Goal: Task Accomplishment & Management: Complete application form

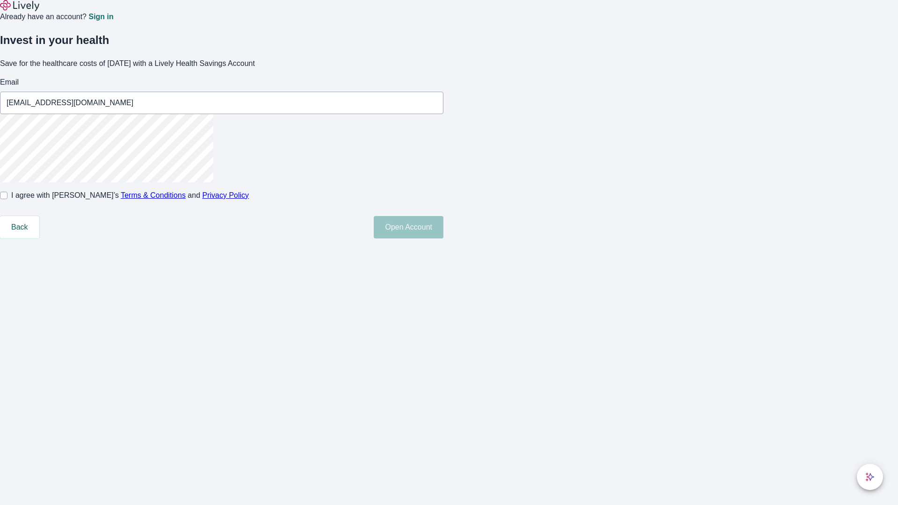
click at [7, 199] on input "I agree with Lively’s Terms & Conditions and Privacy Policy" at bounding box center [3, 195] width 7 height 7
checkbox input "true"
click at [444, 239] on button "Open Account" at bounding box center [409, 227] width 70 height 22
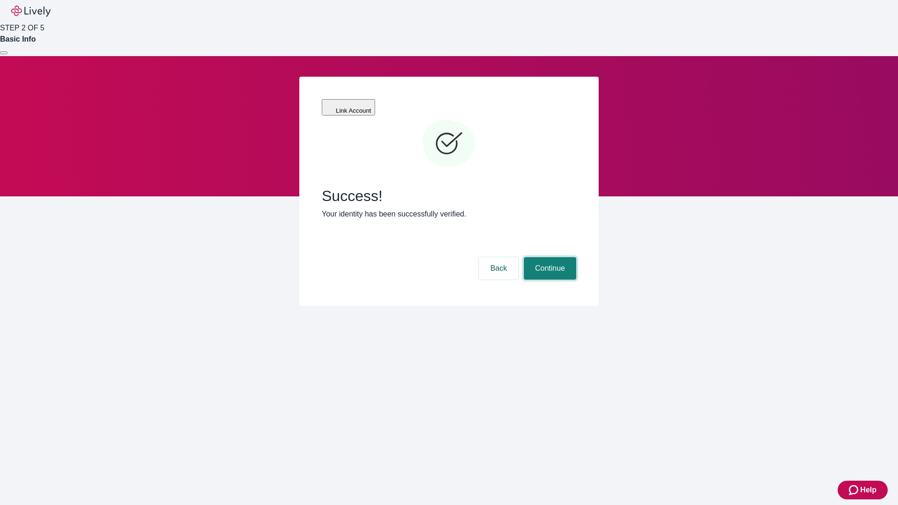
click at [549, 257] on button "Continue" at bounding box center [550, 268] width 52 height 22
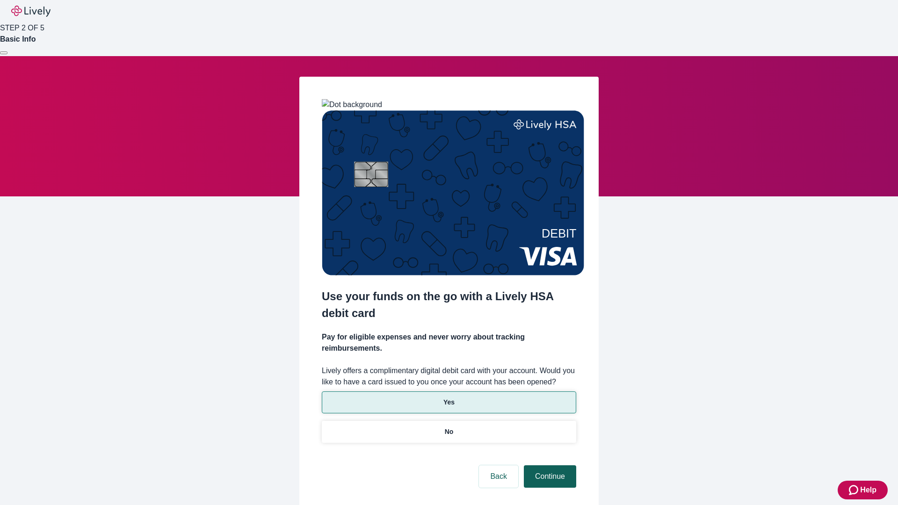
click at [449, 398] on p "Yes" at bounding box center [449, 403] width 11 height 10
click at [549, 466] on button "Continue" at bounding box center [550, 477] width 52 height 22
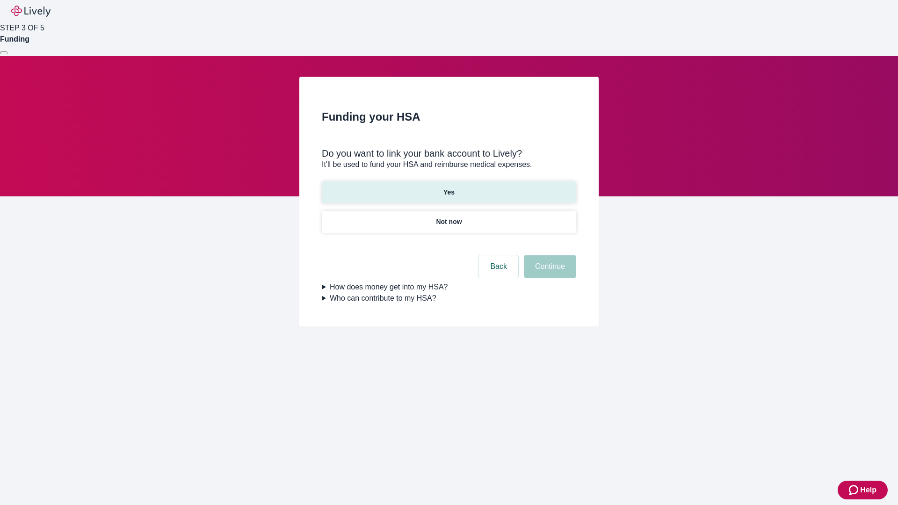
click at [449, 188] on p "Yes" at bounding box center [449, 193] width 11 height 10
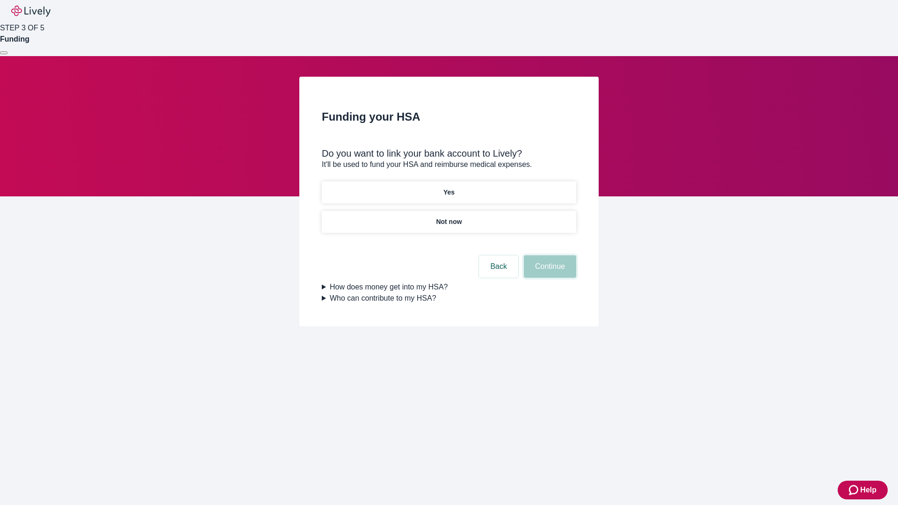
click at [549, 255] on button "Continue" at bounding box center [550, 266] width 52 height 22
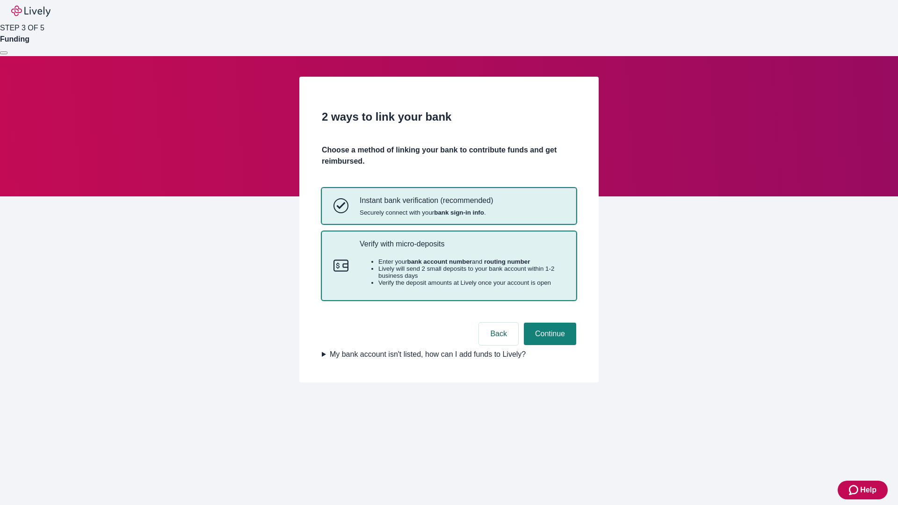
click at [462, 248] on p "Verify with micro-deposits" at bounding box center [462, 244] width 205 height 9
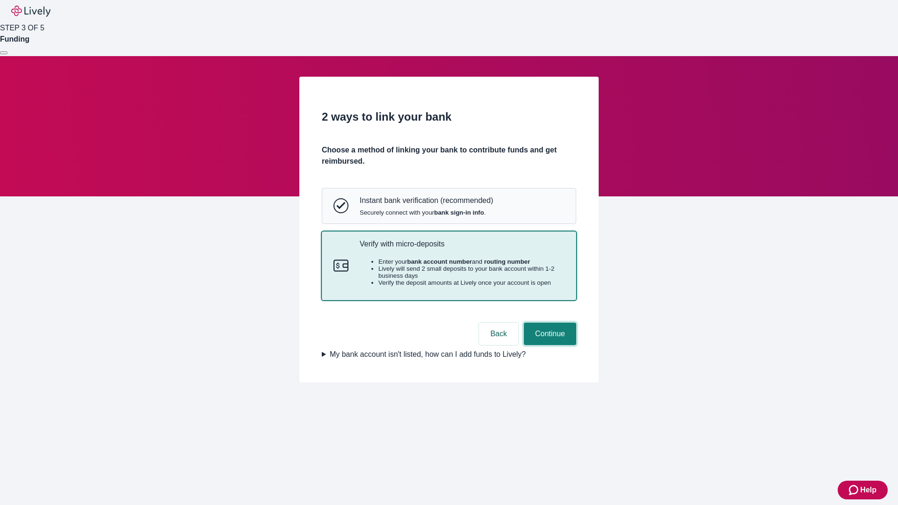
click at [549, 345] on button "Continue" at bounding box center [550, 334] width 52 height 22
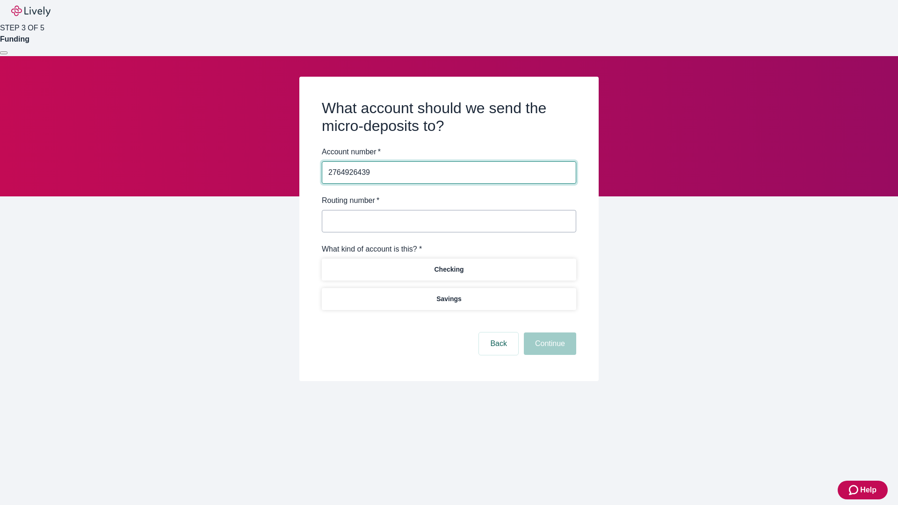
type input "2764926439"
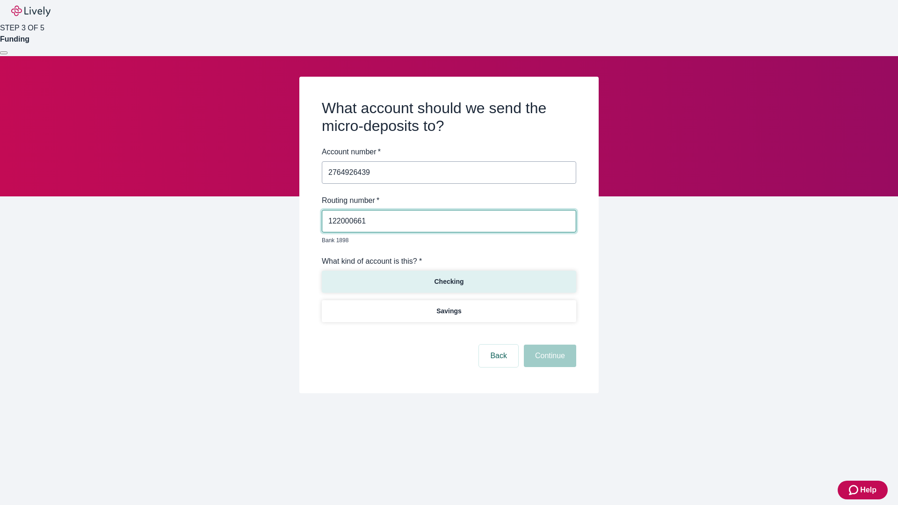
type input "122000661"
click at [449, 277] on p "Checking" at bounding box center [448, 282] width 29 height 10
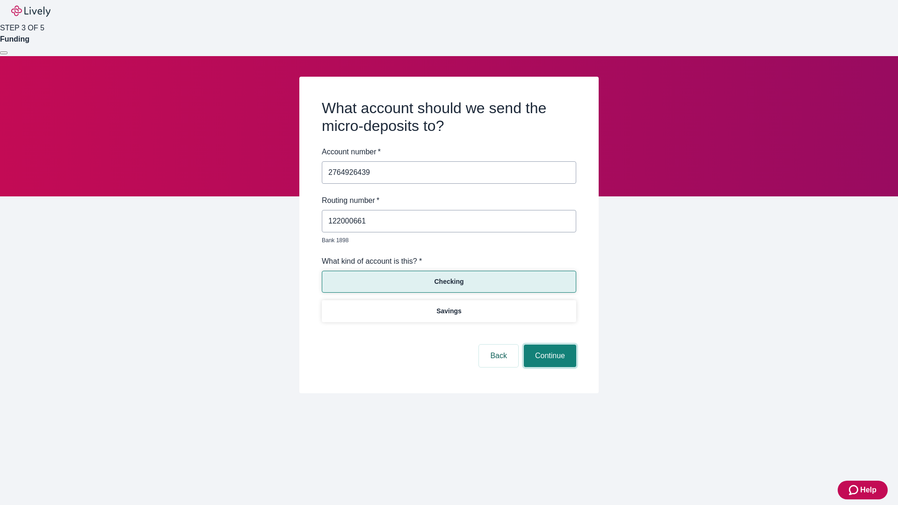
click at [549, 345] on button "Continue" at bounding box center [550, 356] width 52 height 22
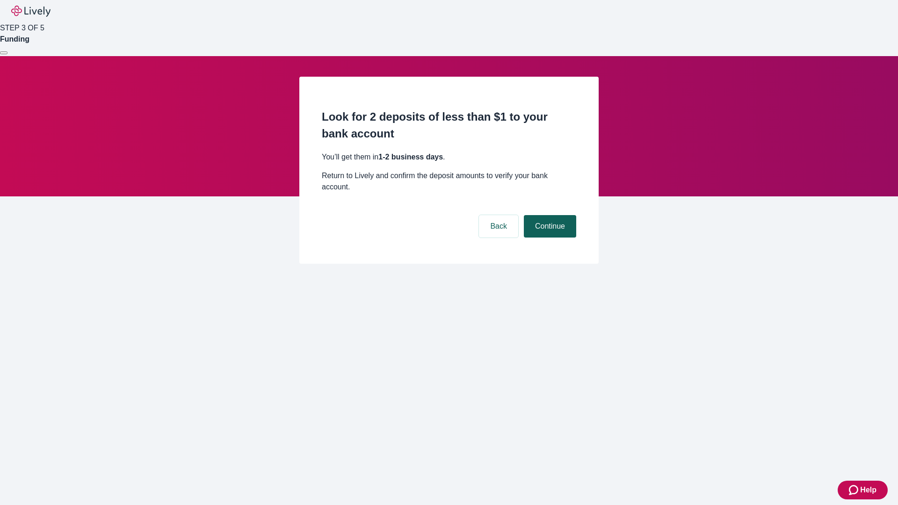
click at [549, 215] on button "Continue" at bounding box center [550, 226] width 52 height 22
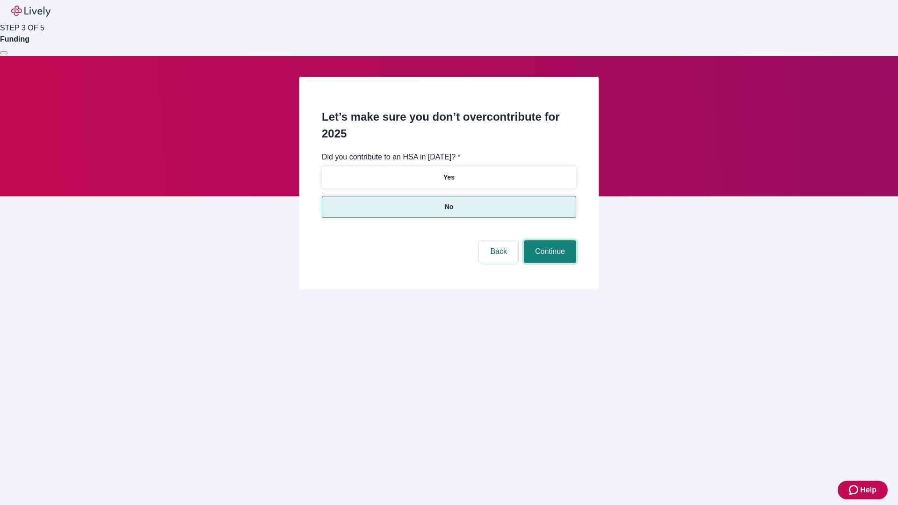
click at [549, 240] on button "Continue" at bounding box center [550, 251] width 52 height 22
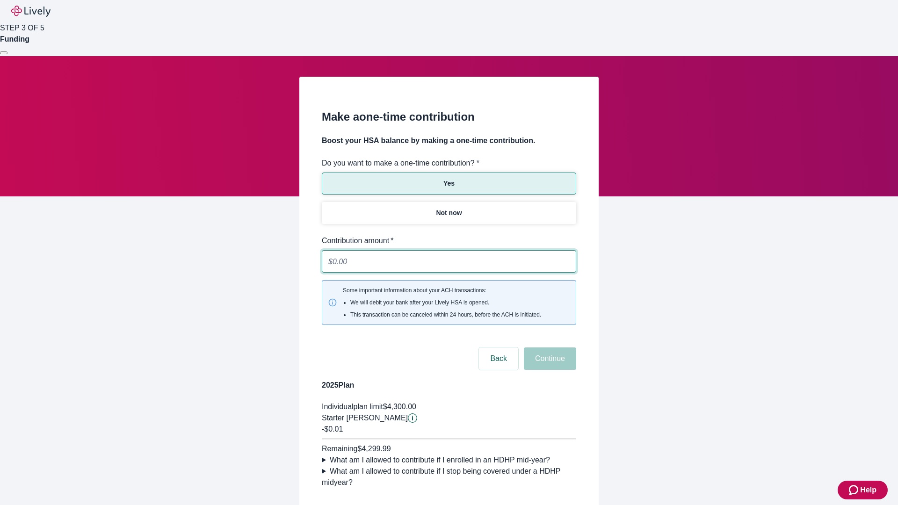
type input "0.01"
click at [549, 348] on button "Continue" at bounding box center [550, 359] width 52 height 22
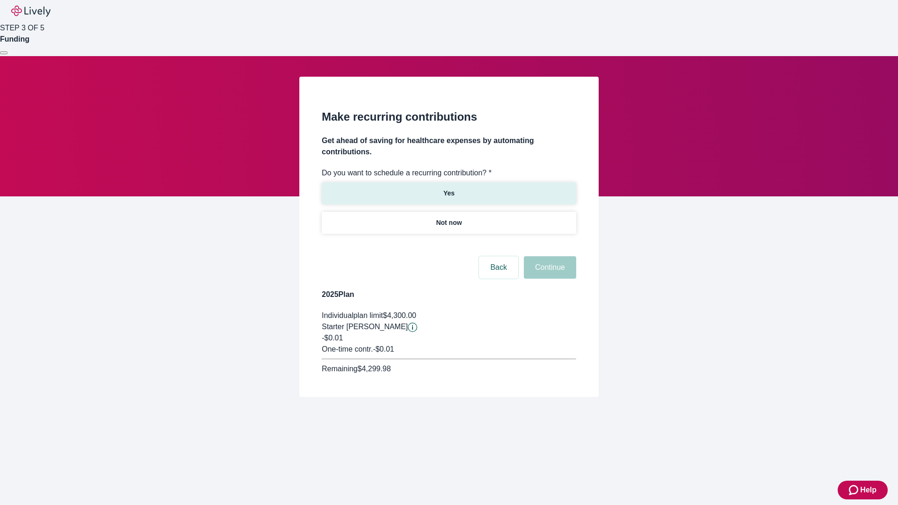
click at [449, 189] on p "Yes" at bounding box center [449, 194] width 11 height 10
click at [449, 245] on body "Help STEP 3 OF 5 Funding Make recurring contributions Get ahead of saving for h…" at bounding box center [449, 221] width 898 height 442
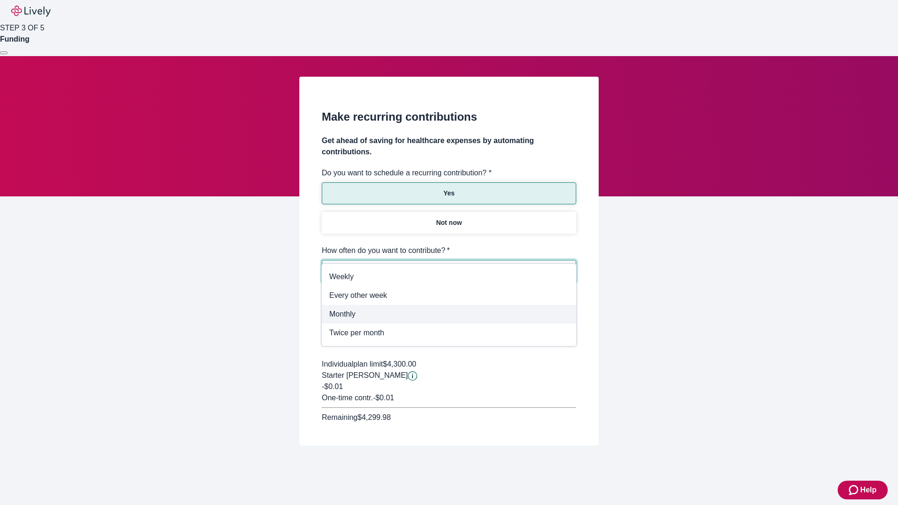
click at [449, 314] on span "Monthly" at bounding box center [449, 314] width 240 height 11
type input "Monthly"
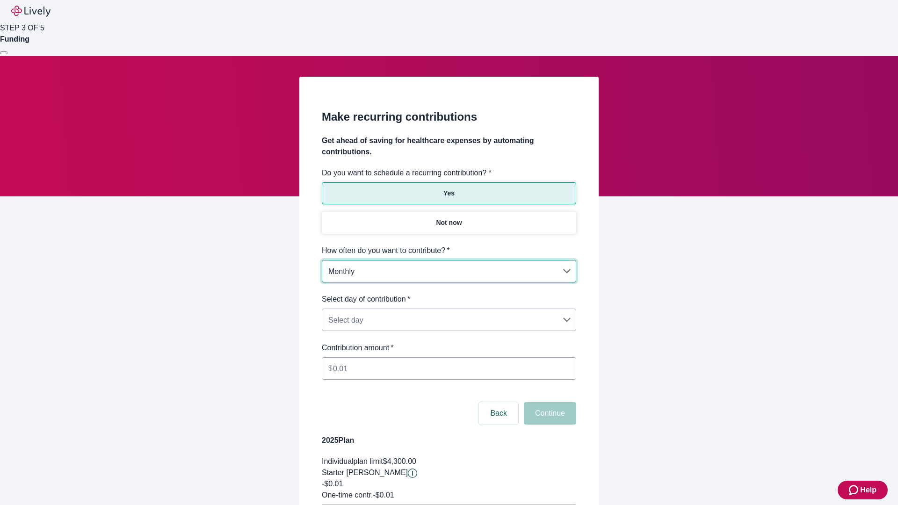
click at [449, 294] on body "Help STEP 3 OF 5 Funding Make recurring contributions Get ahead of saving for h…" at bounding box center [449, 294] width 898 height 588
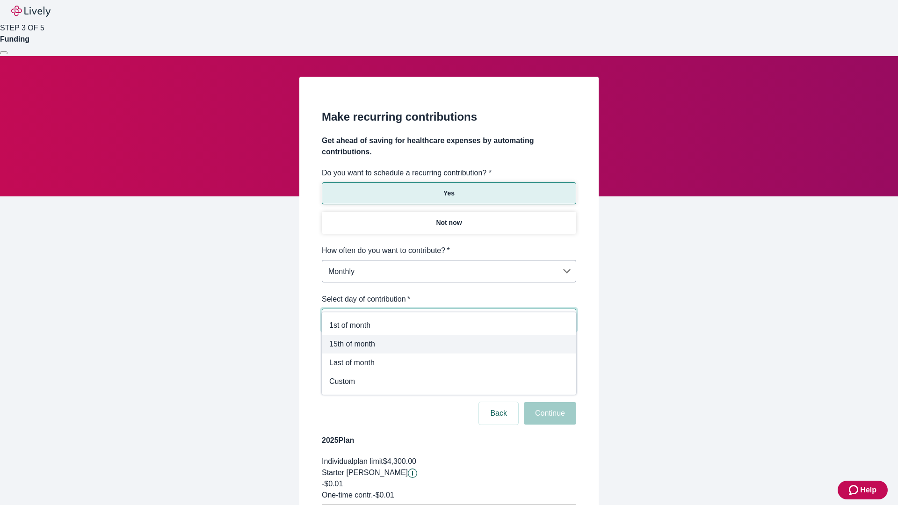
click at [449, 344] on span "15th of month" at bounding box center [449, 344] width 240 height 11
type input "Monthly15th"
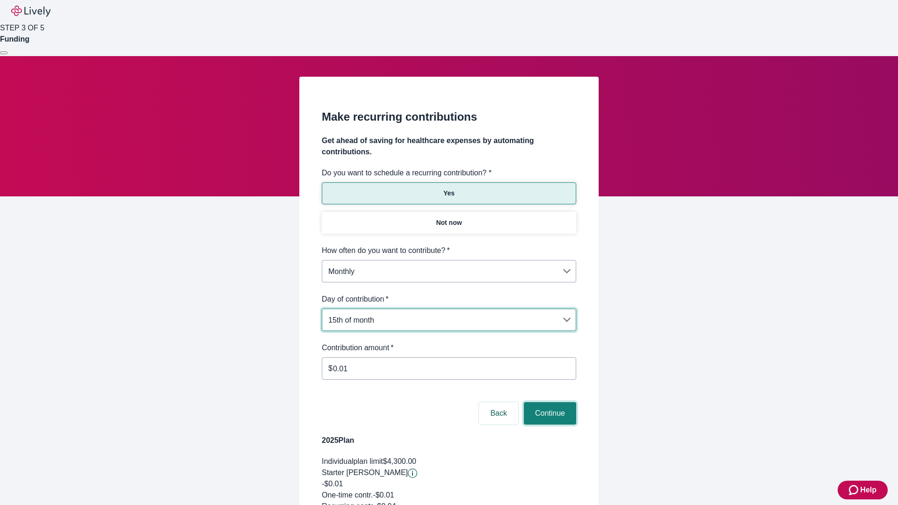
click at [549, 402] on button "Continue" at bounding box center [550, 413] width 52 height 22
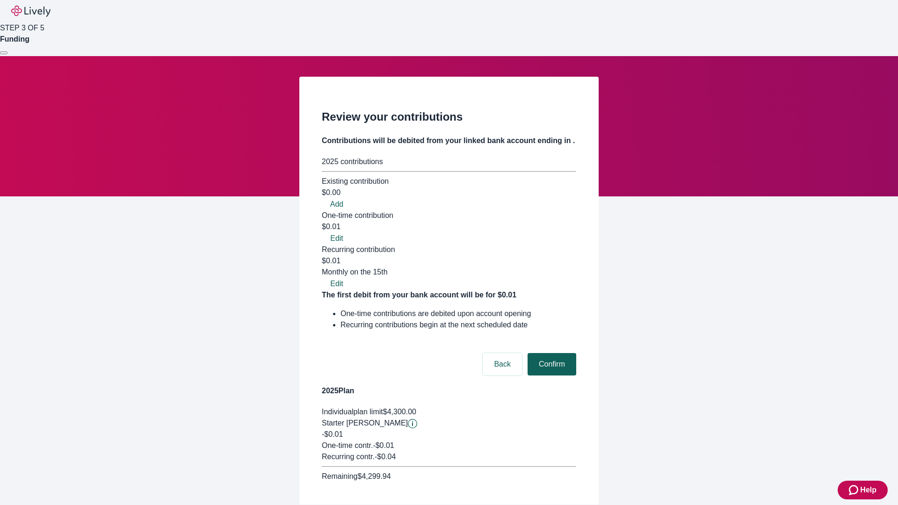
click at [551, 353] on button "Confirm" at bounding box center [552, 364] width 49 height 22
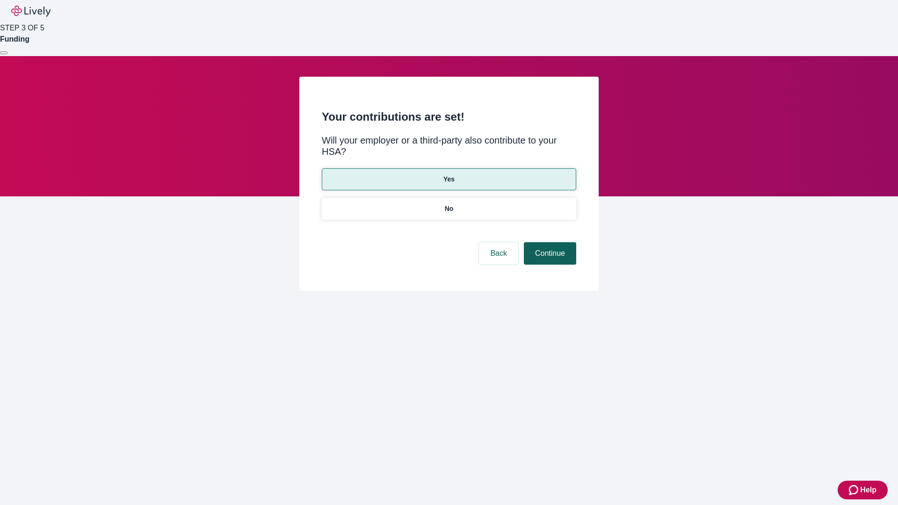
click at [549, 242] on button "Continue" at bounding box center [550, 253] width 52 height 22
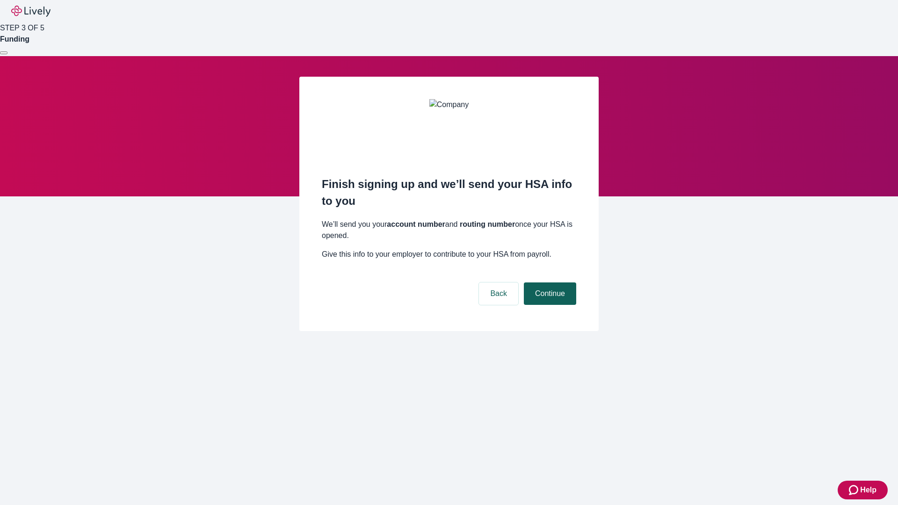
click at [549, 283] on button "Continue" at bounding box center [550, 294] width 52 height 22
